Goal: Find specific page/section: Find specific page/section

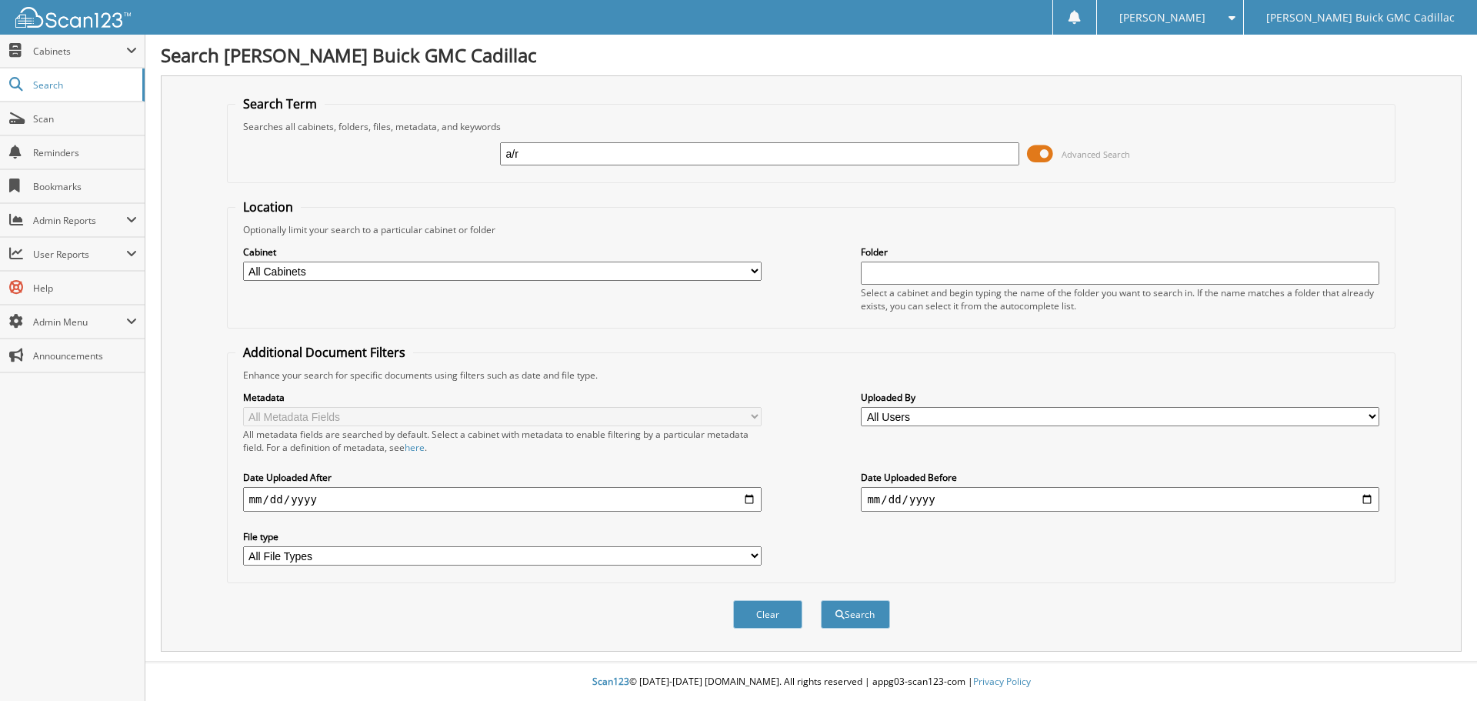
type input "a/r"
click at [821, 600] on button "Search" at bounding box center [855, 614] width 69 height 28
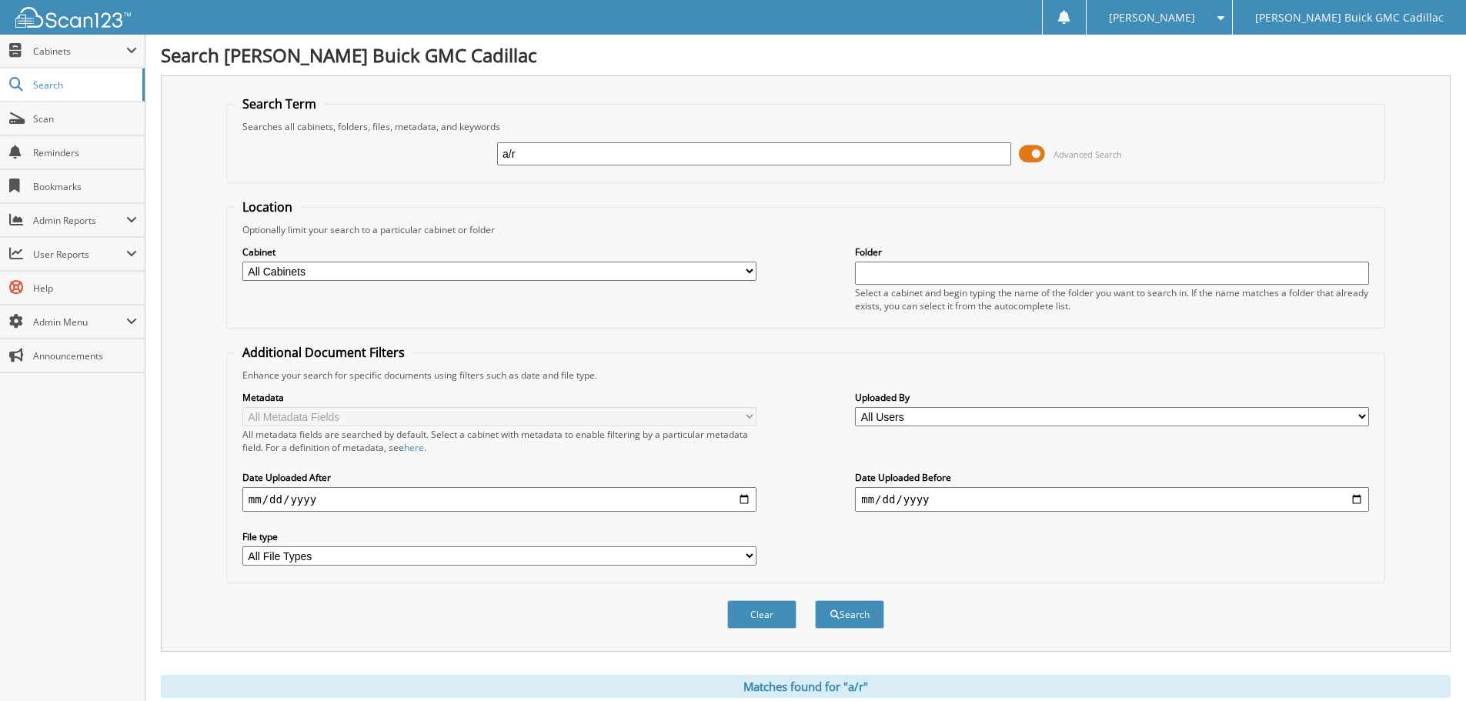
click at [545, 161] on input "a/r" at bounding box center [754, 153] width 514 height 23
type input "a"
type input "ar stmt"
click at [815, 600] on button "Search" at bounding box center [849, 614] width 69 height 28
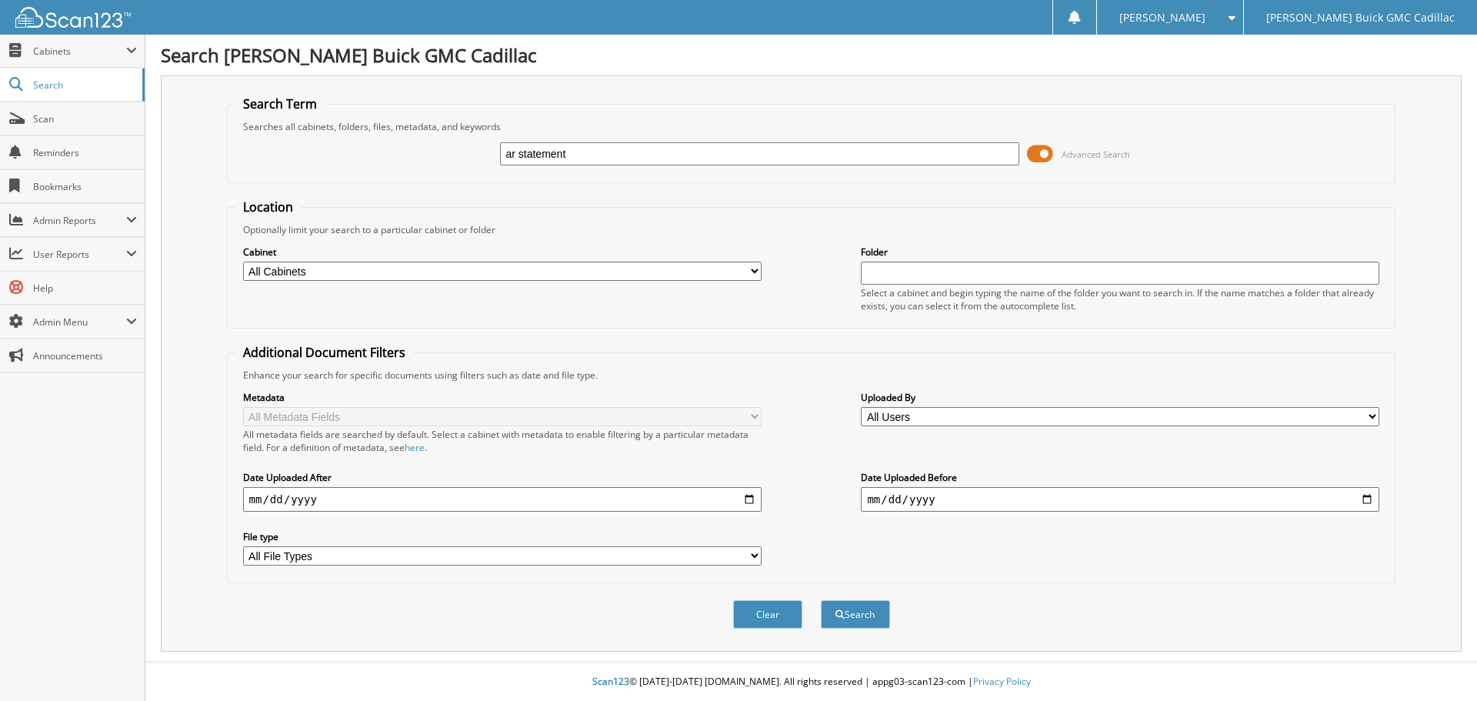
click at [680, 147] on input "ar statement" at bounding box center [759, 153] width 519 height 23
type input "ar statement [DATE]"
click at [821, 600] on button "Search" at bounding box center [855, 614] width 69 height 28
